Goal: Task Accomplishment & Management: Complete application form

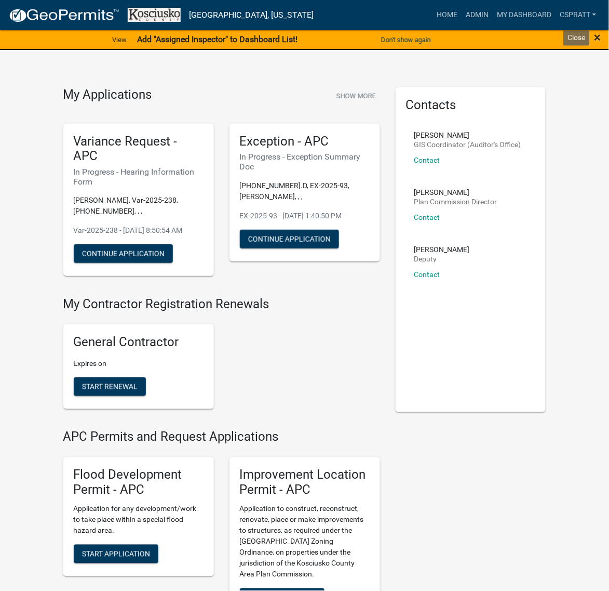
click at [597, 38] on span "×" at bounding box center [598, 37] width 7 height 15
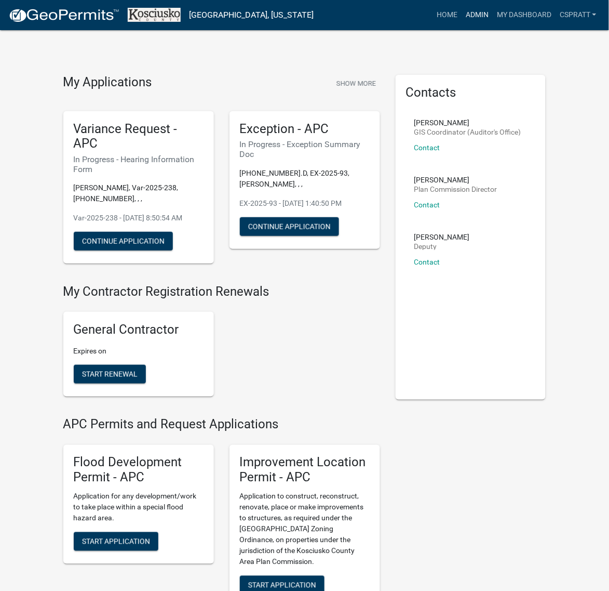
click at [462, 16] on link "Admin" at bounding box center [477, 15] width 31 height 20
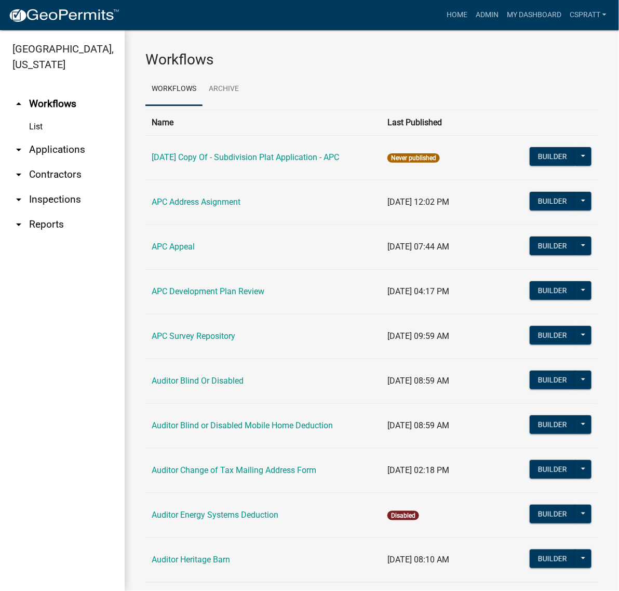
click at [85, 162] on link "arrow_drop_down Applications" at bounding box center [62, 149] width 125 height 25
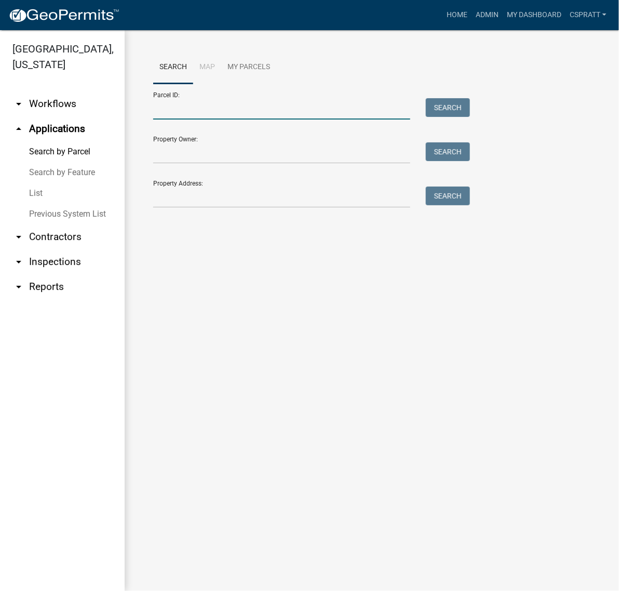
click at [173, 119] on input "Parcel ID:" at bounding box center [281, 108] width 257 height 21
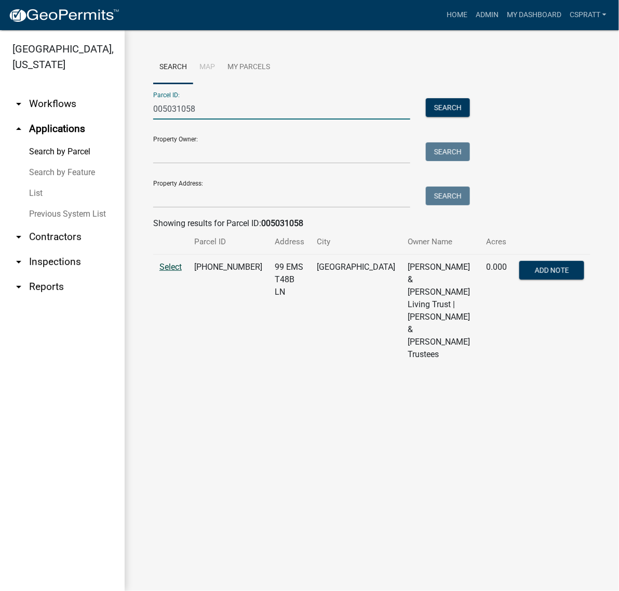
type input "005031058"
click at [170, 272] on span "Select" at bounding box center [170, 267] width 22 height 10
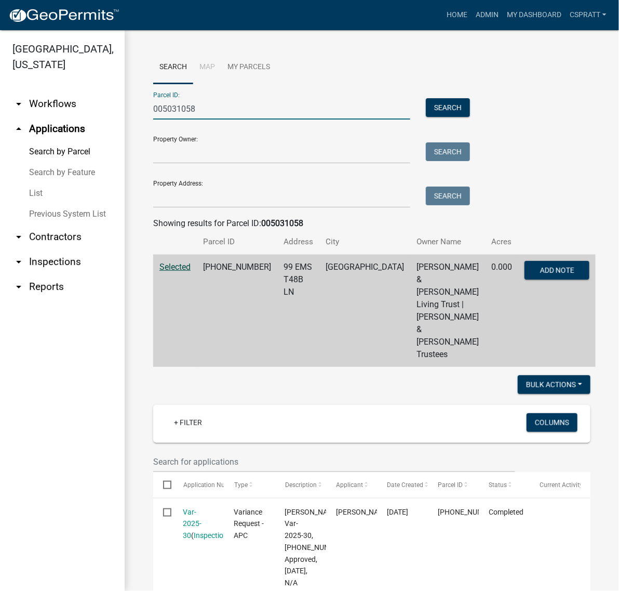
drag, startPoint x: 245, startPoint y: 120, endPoint x: 100, endPoint y: 126, distance: 145.0
click at [100, 126] on div "Kosciusko County, Indiana arrow_drop_down Workflows List arrow_drop_up Applicat…" at bounding box center [309, 310] width 619 height 560
click at [443, 21] on link "Home" at bounding box center [457, 15] width 29 height 20
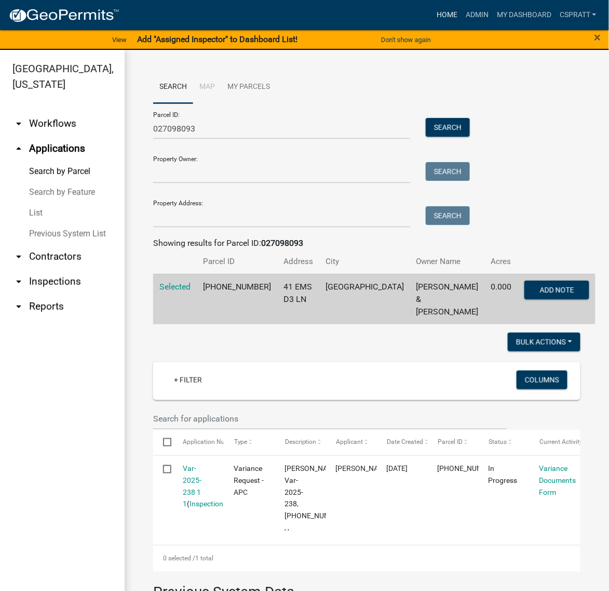
click at [433, 23] on link "Home" at bounding box center [447, 15] width 29 height 20
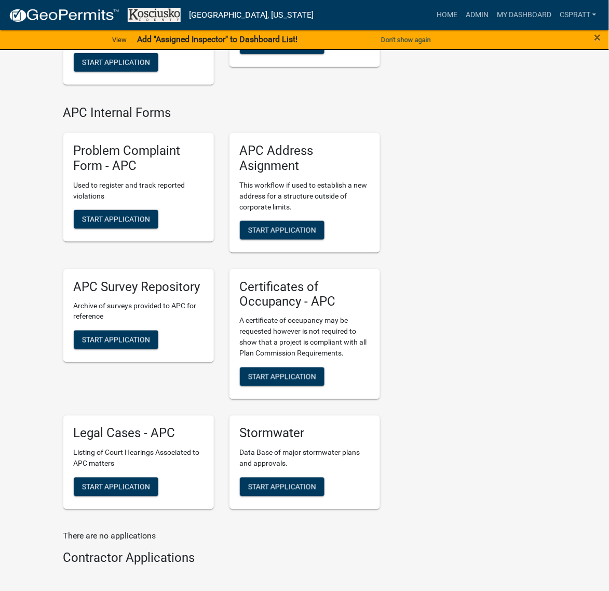
scroll to position [2792, 0]
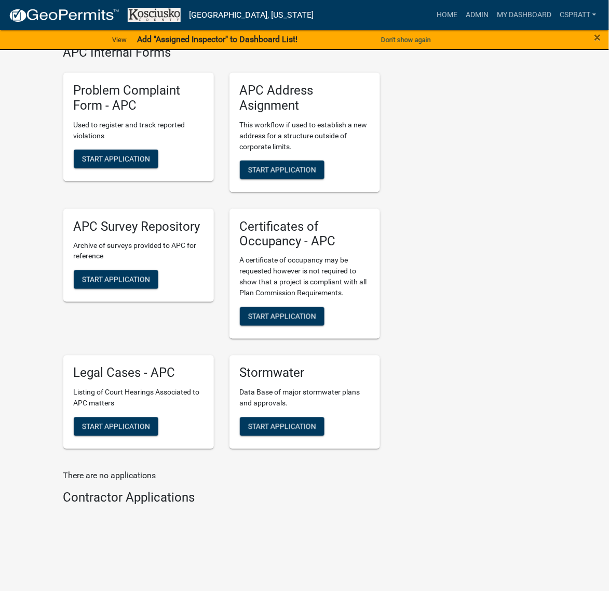
drag, startPoint x: 314, startPoint y: 384, endPoint x: 370, endPoint y: 378, distance: 55.9
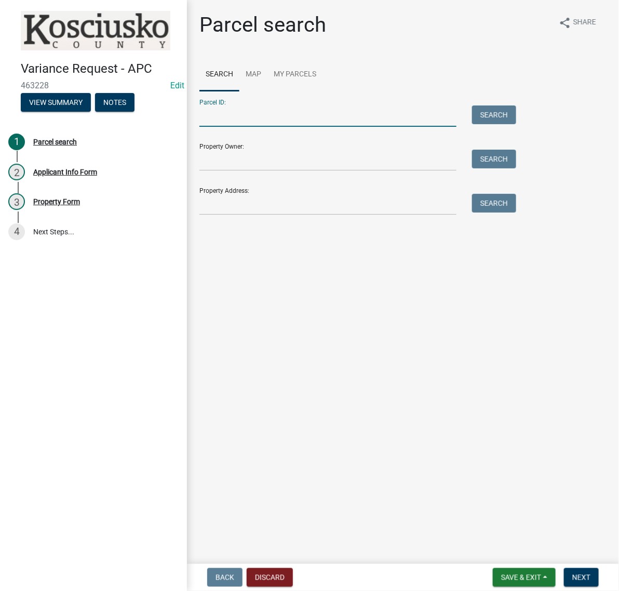
drag, startPoint x: 223, startPoint y: 141, endPoint x: 229, endPoint y: 139, distance: 6.1
click at [223, 127] on input "Parcel ID:" at bounding box center [327, 115] width 257 height 21
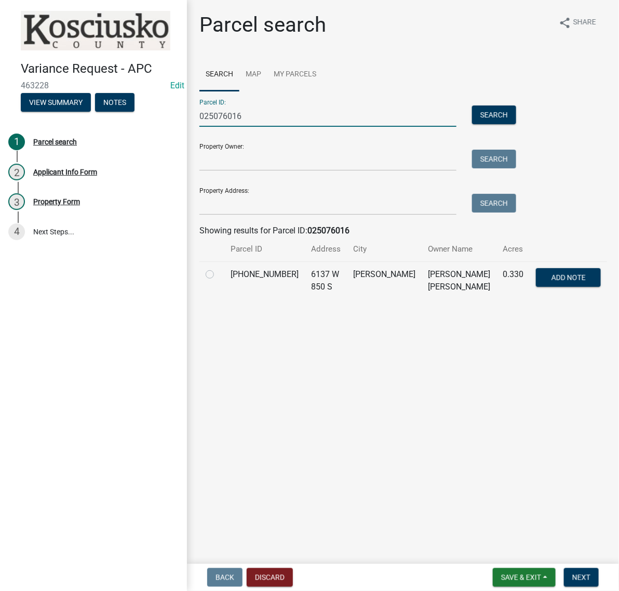
type input "025076016"
click at [218, 268] on label at bounding box center [218, 268] width 0 height 0
click at [218, 275] on input "radio" at bounding box center [221, 271] width 7 height 7
radio input "true"
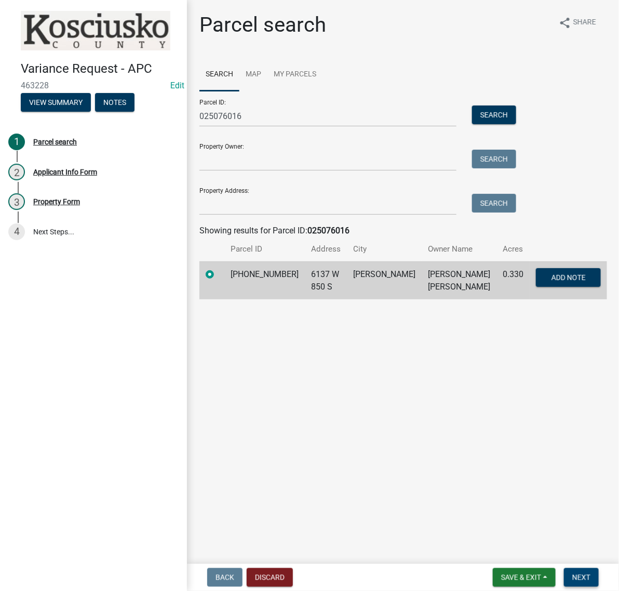
click at [578, 575] on span "Next" at bounding box center [581, 577] width 18 height 8
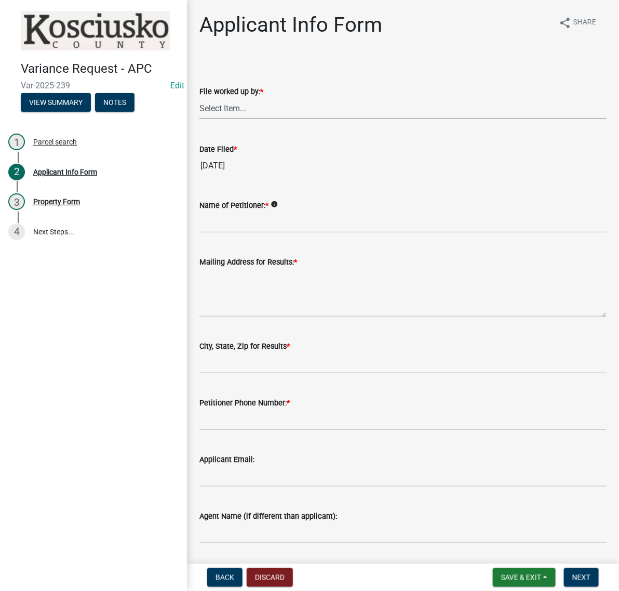
click at [236, 119] on select "Select Item... MMS LT AT CS Vacant Vacant" at bounding box center [402, 108] width 407 height 21
click at [203, 119] on select "Select Item... MMS LT AT CS Vacant Vacant" at bounding box center [402, 108] width 407 height 21
select select "c872cdc8-ca01-49f1-a213-e4b05fa58cd2"
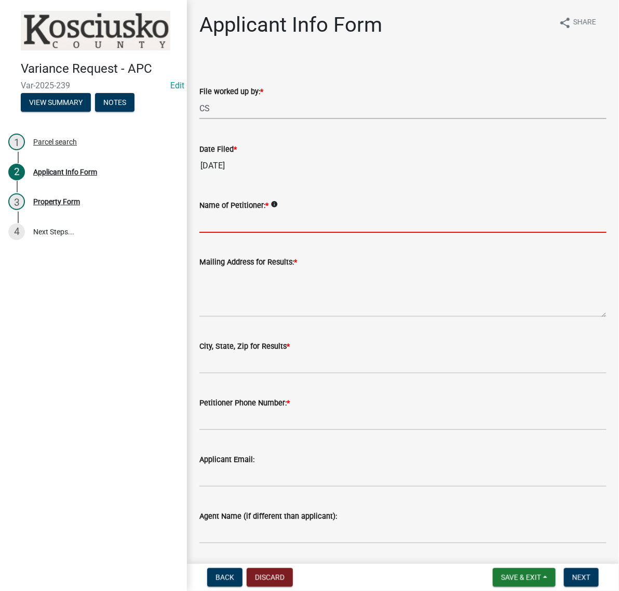
click at [231, 233] on input "Name of Petitioner: *" at bounding box center [402, 221] width 407 height 21
type input "l"
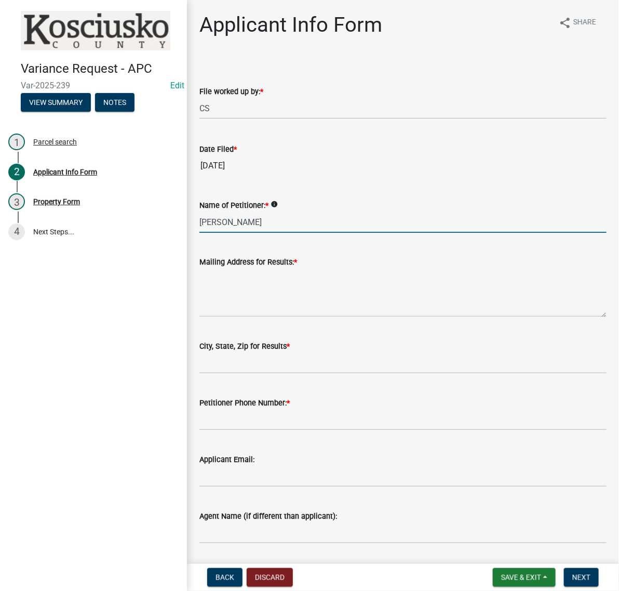
type input "LISA MILLS"
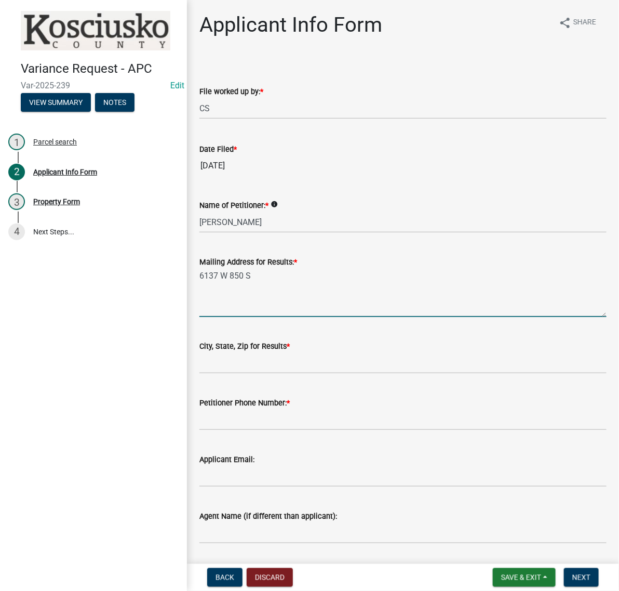
type textarea "6137 W 850 S"
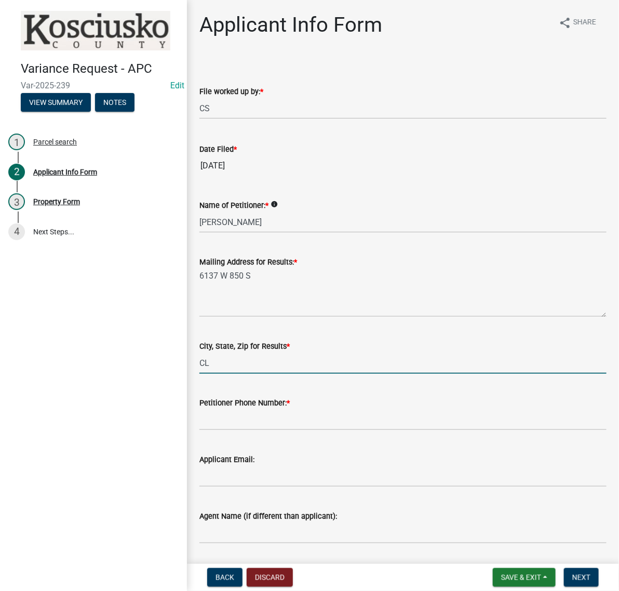
type input "CLAYPOOL IN 46510"
click at [210, 430] on input "Petitioner Phone Number: *" at bounding box center [402, 419] width 407 height 21
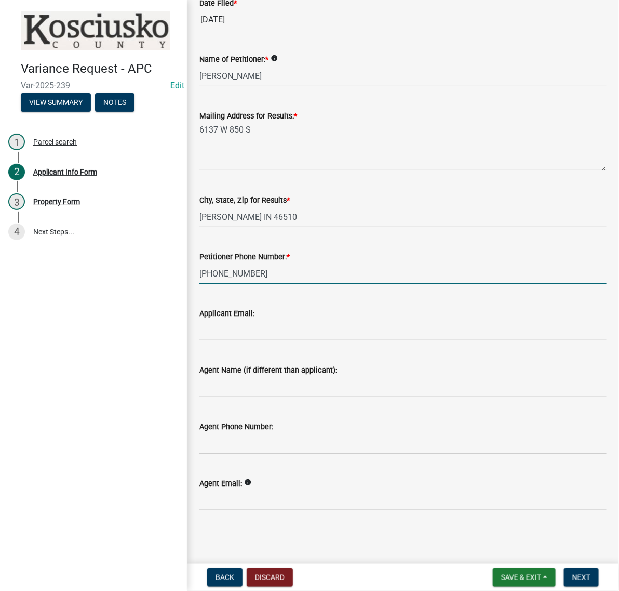
scroll to position [260, 0]
type input "765-744-4670"
click at [572, 573] on span "Next" at bounding box center [581, 577] width 18 height 8
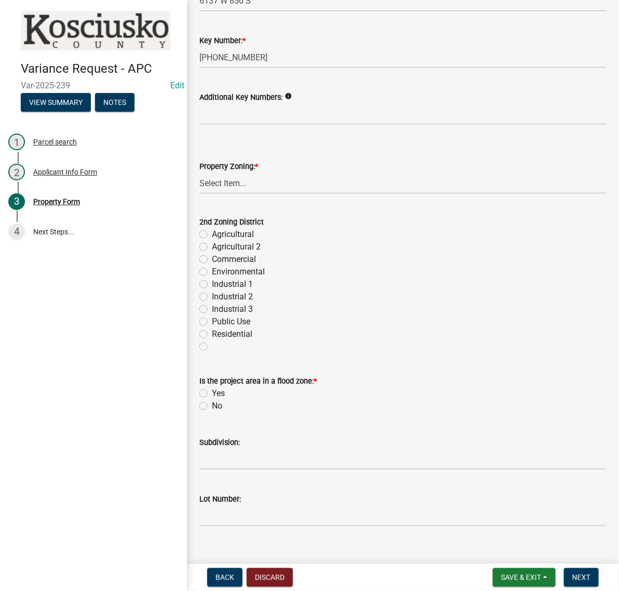
scroll to position [325, 0]
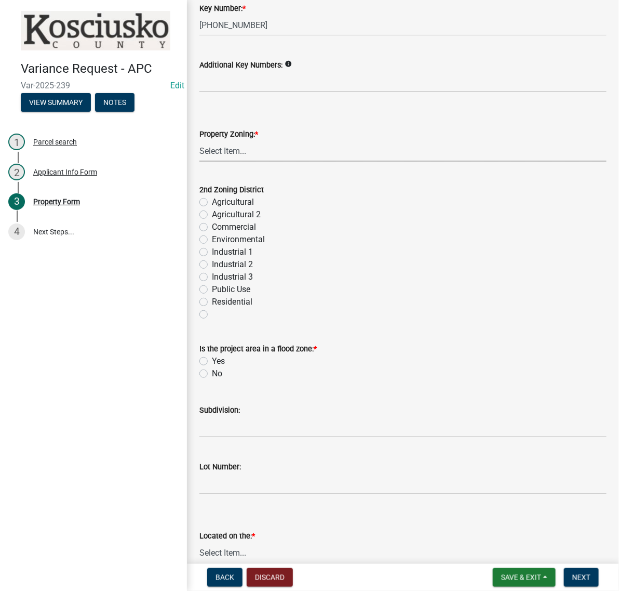
click at [274, 162] on select "Select Item... Agricultural Agricultural 2 Commercial Environmental Industrial …" at bounding box center [402, 150] width 407 height 21
click at [203, 162] on select "Select Item... Agricultural Agricultural 2 Commercial Environmental Industrial …" at bounding box center [402, 150] width 407 height 21
select select "1146270b-2111-4e23-bf7f-74ce85cf7041"
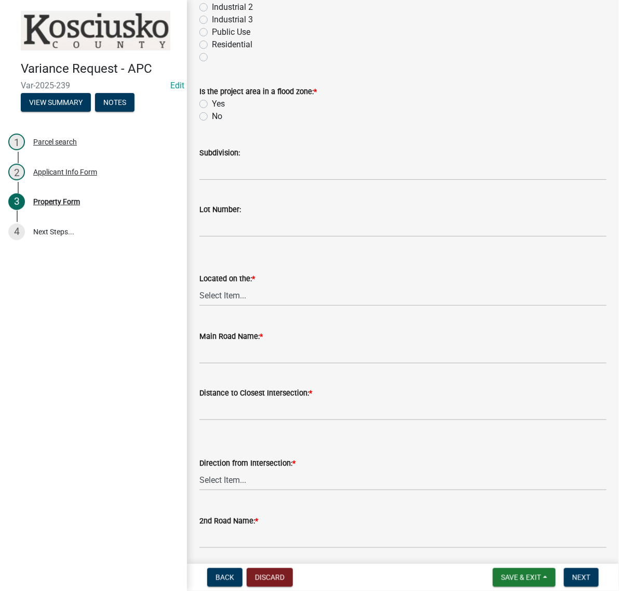
scroll to position [584, 0]
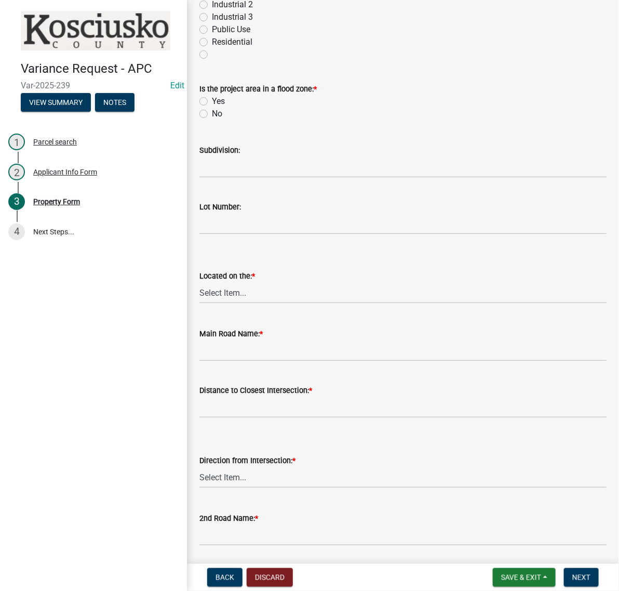
click at [212, 120] on label "No" at bounding box center [217, 114] width 10 height 12
click at [212, 114] on input "No" at bounding box center [215, 111] width 7 height 7
radio input "true"
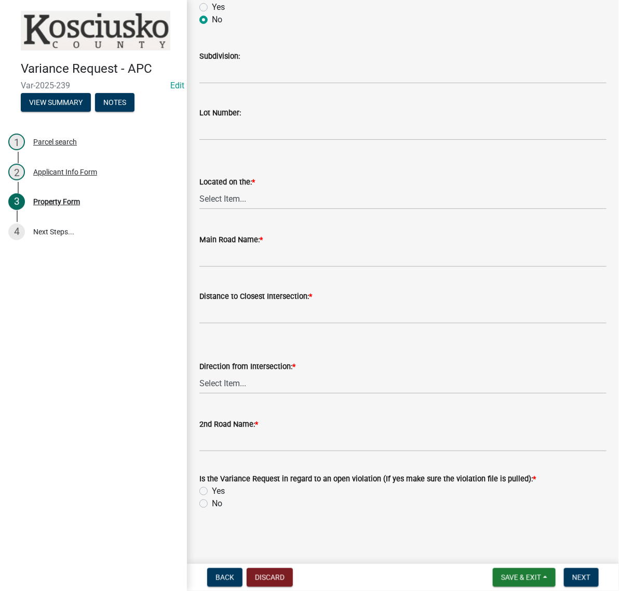
scroll to position [844, 0]
click at [231, 209] on select "Select Item... North Northeast Northwest South Southeast Southwest West East" at bounding box center [402, 198] width 407 height 21
click at [203, 209] on select "Select Item... North Northeast Northwest South Southeast Southwest West East" at bounding box center [402, 198] width 407 height 21
select select "d8c320fa-3fd0-4fe1-af08-bb647ef17508"
click at [234, 267] on input "Main Road Name: *" at bounding box center [402, 256] width 407 height 21
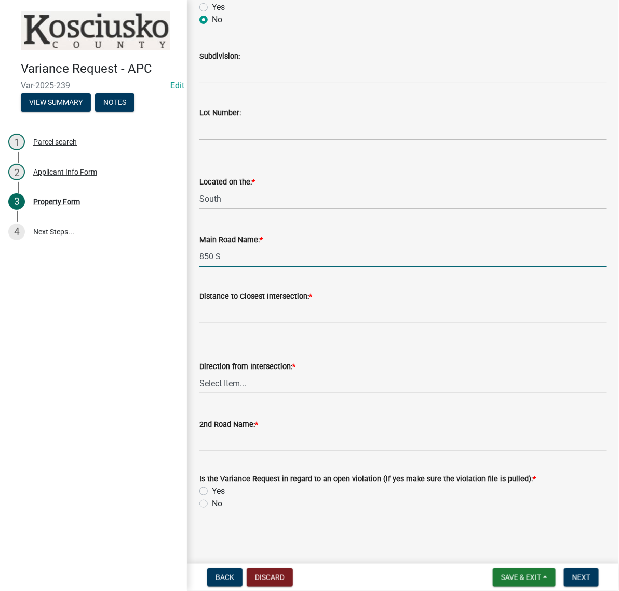
type input "850 S"
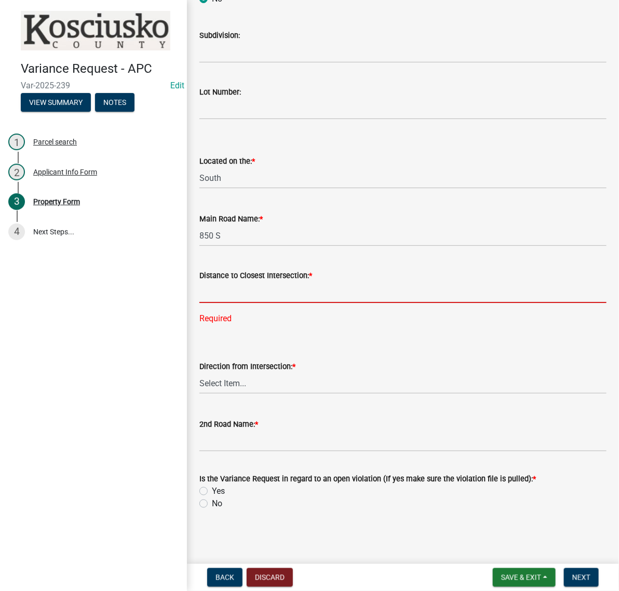
click at [235, 303] on input "text" at bounding box center [402, 291] width 407 height 21
type input "733"
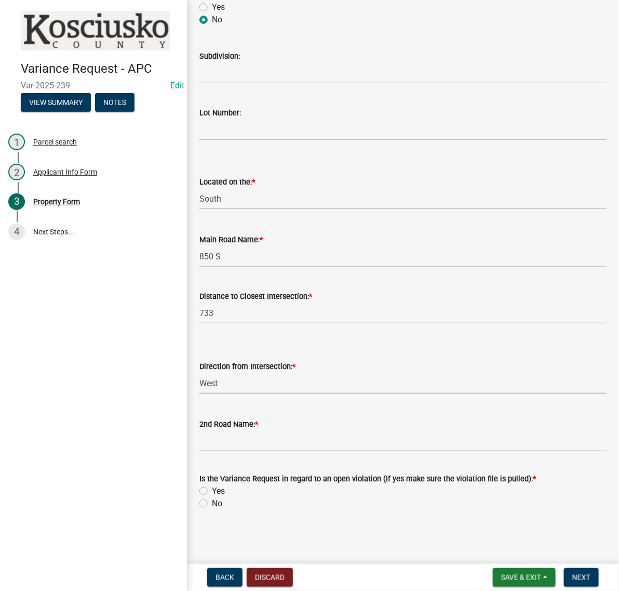
click at [203, 394] on select "Select Item... North Northeast Northwest South Southeast Southwest East West" at bounding box center [402, 382] width 407 height 21
select select "b983368b-bd6c-49f0-a245-937c986c7d91"
click at [232, 430] on input "2nd Road Name: *" at bounding box center [402, 440] width 407 height 21
type input "600 W"
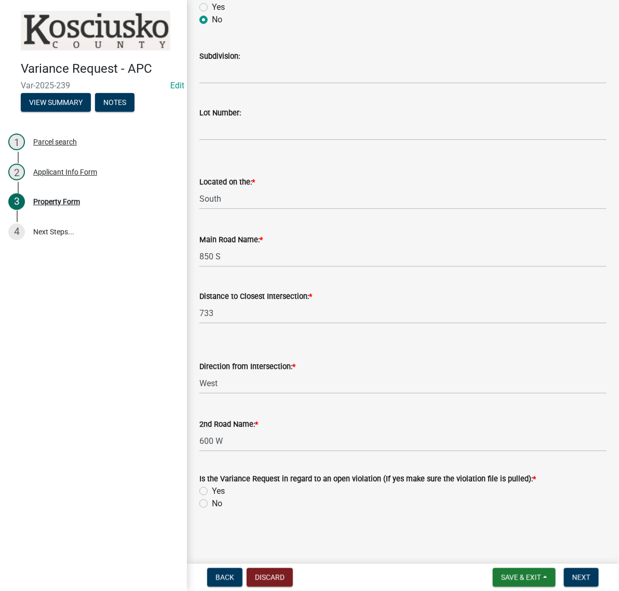
click at [212, 497] on label "No" at bounding box center [217, 503] width 10 height 12
click at [212, 497] on input "No" at bounding box center [215, 500] width 7 height 7
radio input "true"
click at [572, 573] on span "Next" at bounding box center [581, 577] width 18 height 8
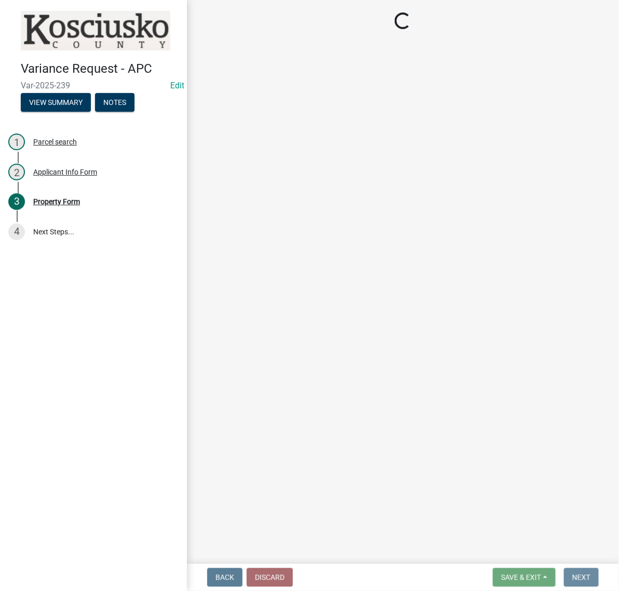
scroll to position [0, 0]
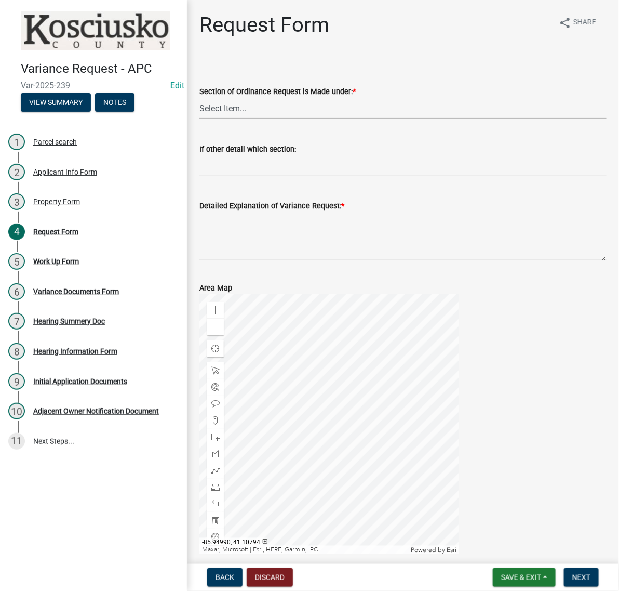
click at [269, 119] on select "Select Item... 2.10 I1 Criteria 2.11 I2 Criteria I3 Criteria 2.15 Lot and Yard …" at bounding box center [402, 108] width 407 height 21
click at [203, 119] on select "Select Item... 2.10 I1 Criteria 2.11 I2 Criteria I3 Criteria 2.15 Lot and Yard …" at bounding box center [402, 108] width 407 height 21
select select "77eb12f8-2a64-4a31-bfec-9b00716b2165"
click at [279, 261] on textarea "Detailed Explanation of Variance Request: *" at bounding box center [402, 236] width 407 height 49
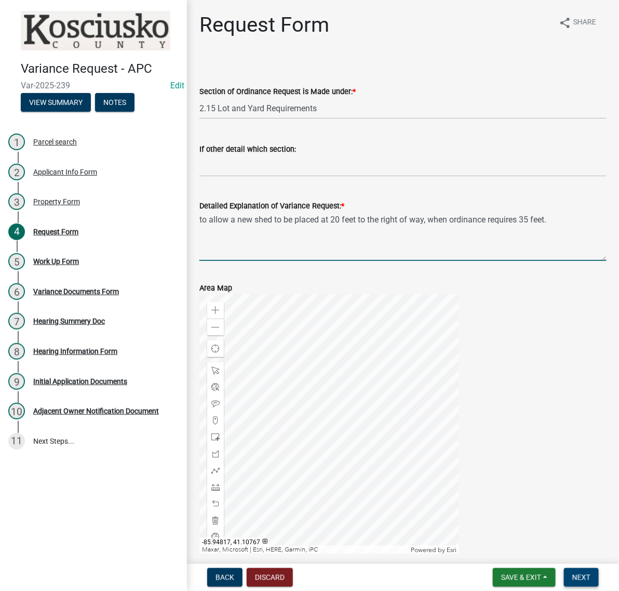
type textarea "to allow a new shed to be placed at 20 feet to the right of way, when ordinance…"
click at [574, 573] on span "Next" at bounding box center [581, 577] width 18 height 8
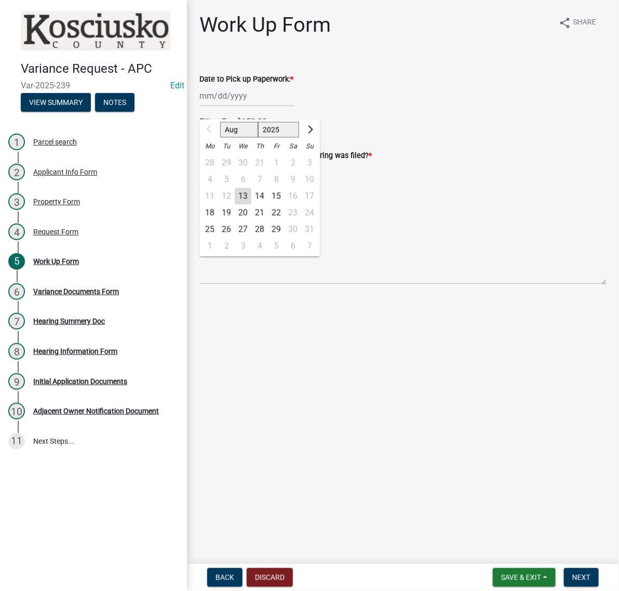
click at [264, 106] on div "Aug Sep Oct Nov [DATE] 2026 2027 2028 2029 2030 2031 2032 2033 2034 2035 2036 2…" at bounding box center [246, 95] width 95 height 21
click at [214, 221] on div "18" at bounding box center [210, 213] width 17 height 17
type input "[DATE]"
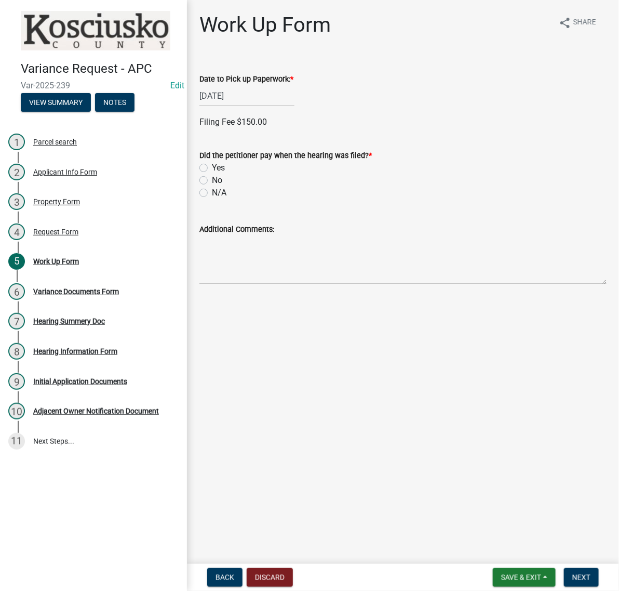
click at [212, 186] on label "No" at bounding box center [217, 180] width 10 height 12
click at [212, 181] on input "No" at bounding box center [215, 177] width 7 height 7
radio input "true"
click at [564, 570] on button "Next" at bounding box center [581, 577] width 35 height 19
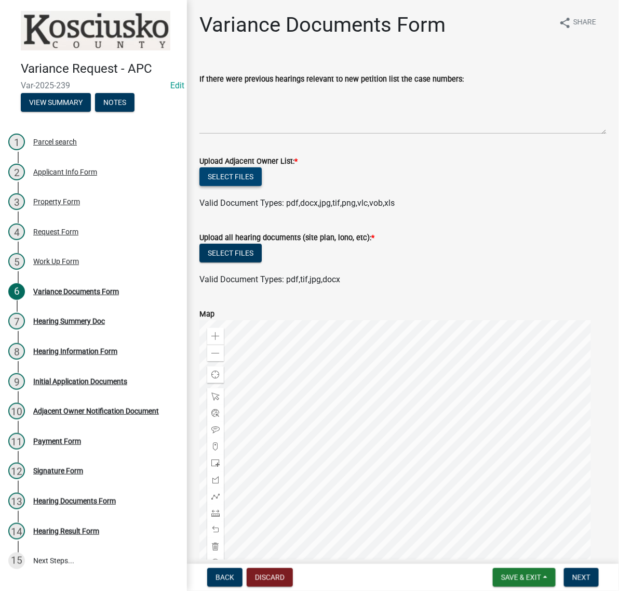
click at [262, 186] on button "Select files" at bounding box center [230, 176] width 62 height 19
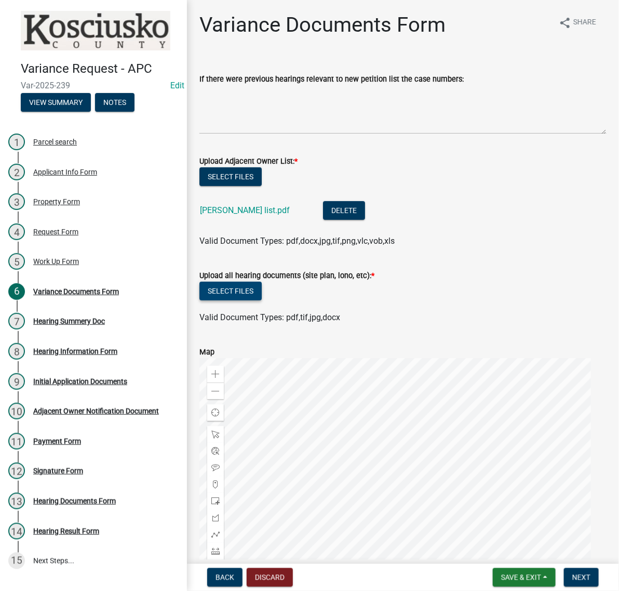
click at [258, 300] on button "Select files" at bounding box center [230, 290] width 62 height 19
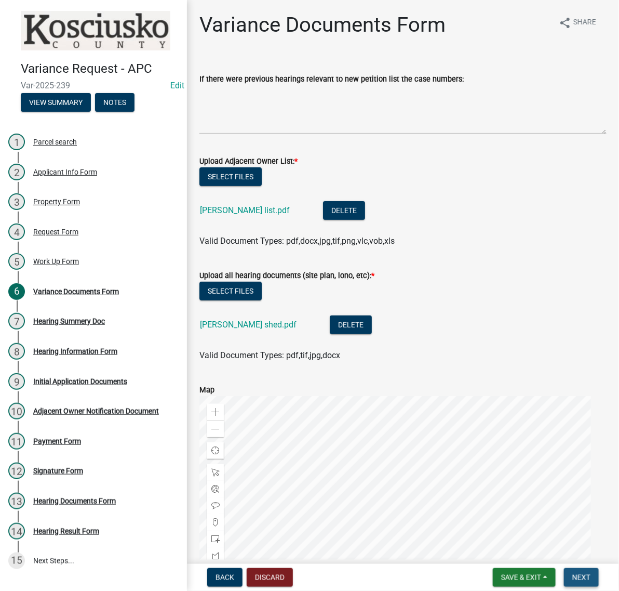
click at [572, 575] on span "Next" at bounding box center [581, 577] width 18 height 8
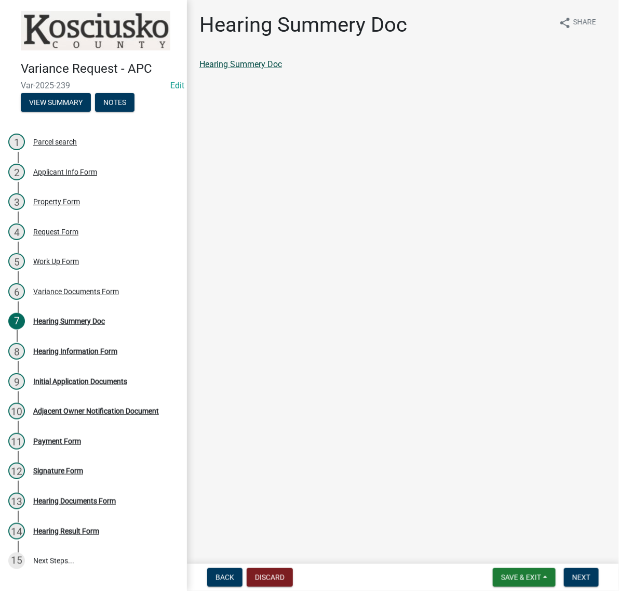
click at [282, 69] on link "Hearing Summery Doc" at bounding box center [240, 64] width 83 height 10
click at [580, 573] on span "Next" at bounding box center [581, 577] width 18 height 8
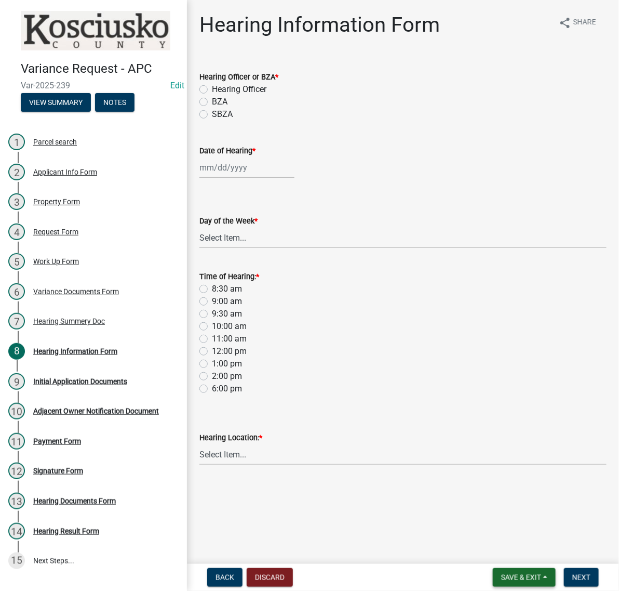
click at [518, 574] on span "Save & Exit" at bounding box center [521, 577] width 40 height 8
click at [494, 537] on button "Save & Exit" at bounding box center [514, 545] width 83 height 25
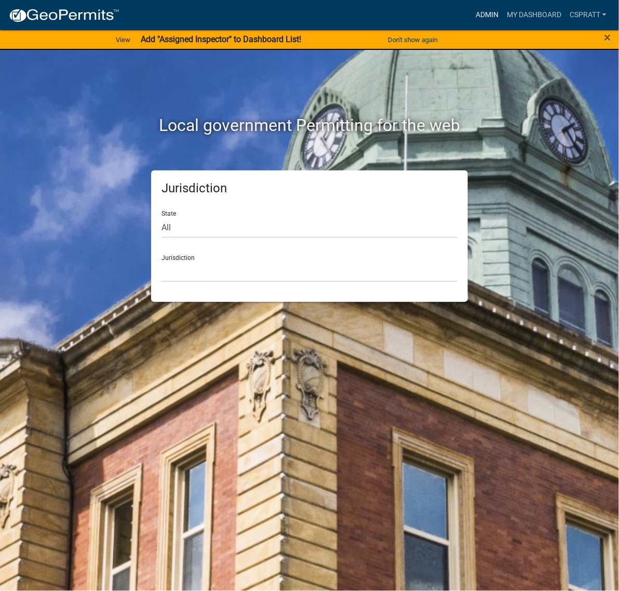
click at [472, 14] on link "Admin" at bounding box center [487, 15] width 31 height 20
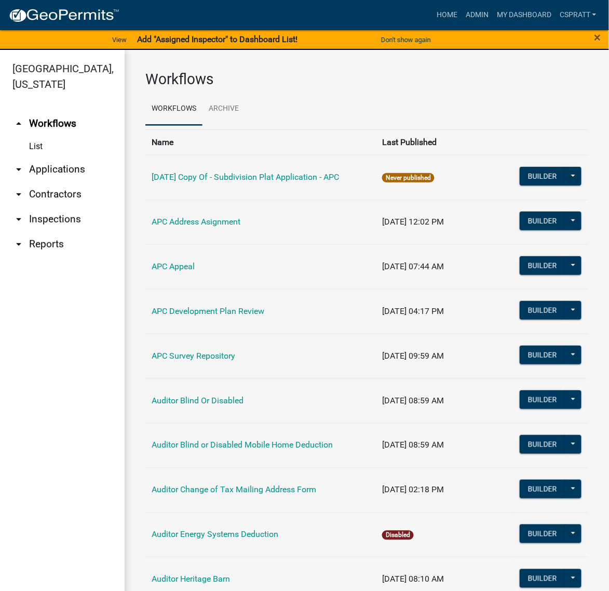
click at [55, 182] on link "arrow_drop_down Applications" at bounding box center [62, 169] width 125 height 25
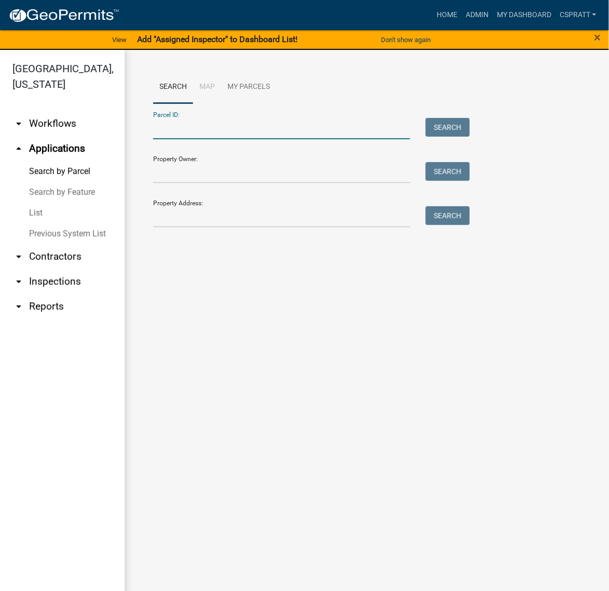
click at [169, 139] on input "Parcel ID:" at bounding box center [281, 128] width 257 height 21
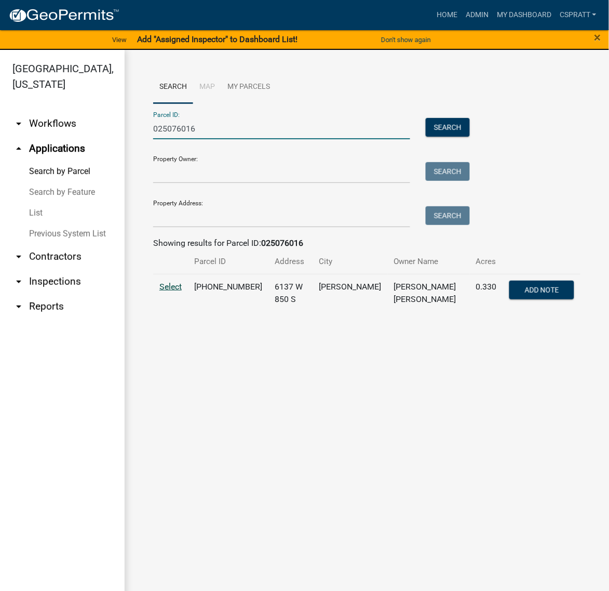
type input "025076016"
click at [173, 291] on span "Select" at bounding box center [170, 286] width 22 height 10
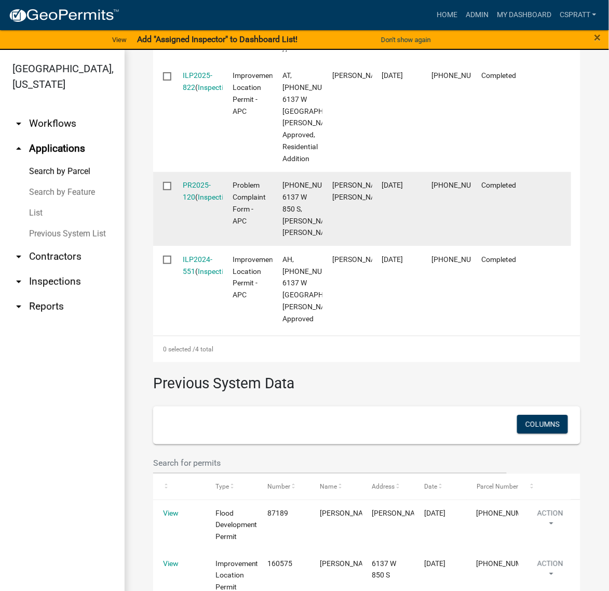
scroll to position [439, 0]
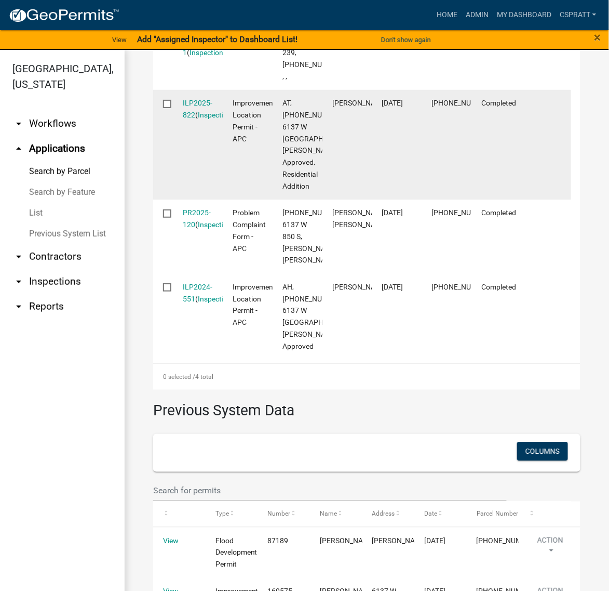
click at [206, 121] on div "ILP2025-822 ( Inspections )" at bounding box center [198, 109] width 30 height 24
click at [206, 119] on link "ILP2025-822" at bounding box center [198, 109] width 30 height 20
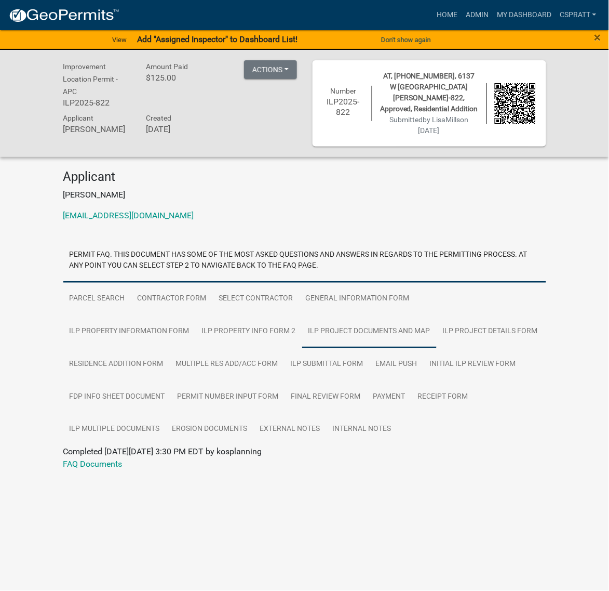
click at [437, 348] on link "ILP Project Documents and Map" at bounding box center [369, 331] width 135 height 33
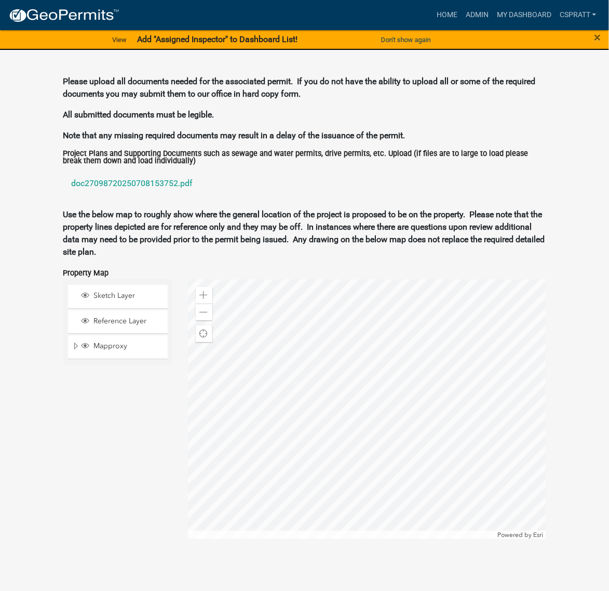
scroll to position [1493, 0]
click at [190, 196] on link "doc27098720250708153752.pdf" at bounding box center [304, 183] width 483 height 25
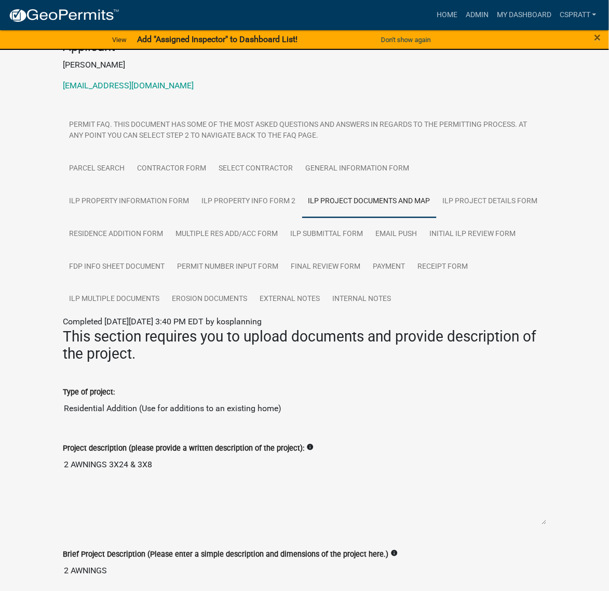
scroll to position [0, 0]
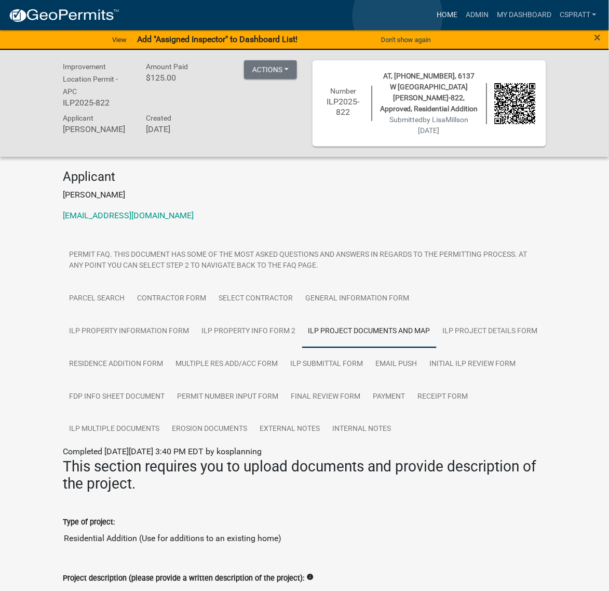
click at [433, 16] on link "Home" at bounding box center [447, 15] width 29 height 20
